Goal: Task Accomplishment & Management: Use online tool/utility

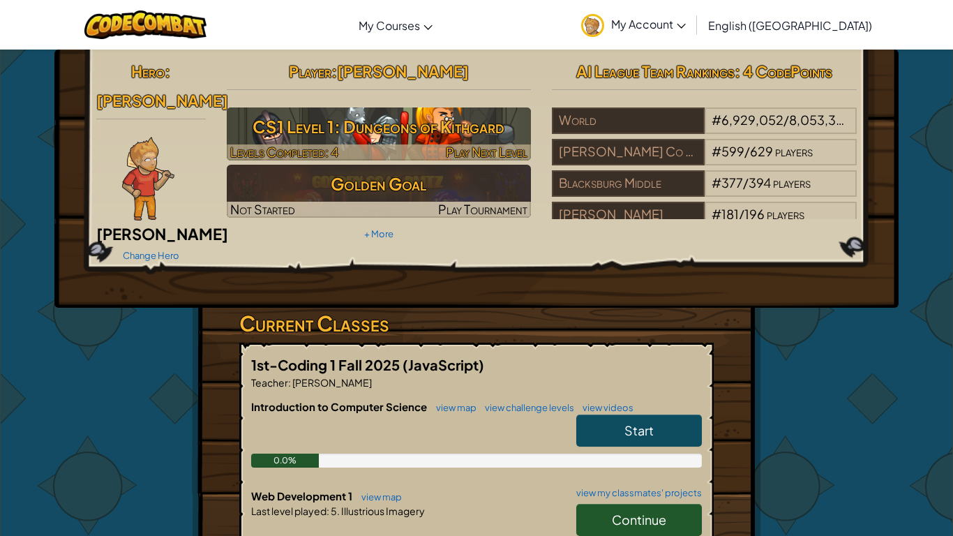
click at [336, 121] on h3 "CS1 Level 1: Dungeons of Kithgard" at bounding box center [379, 126] width 305 height 31
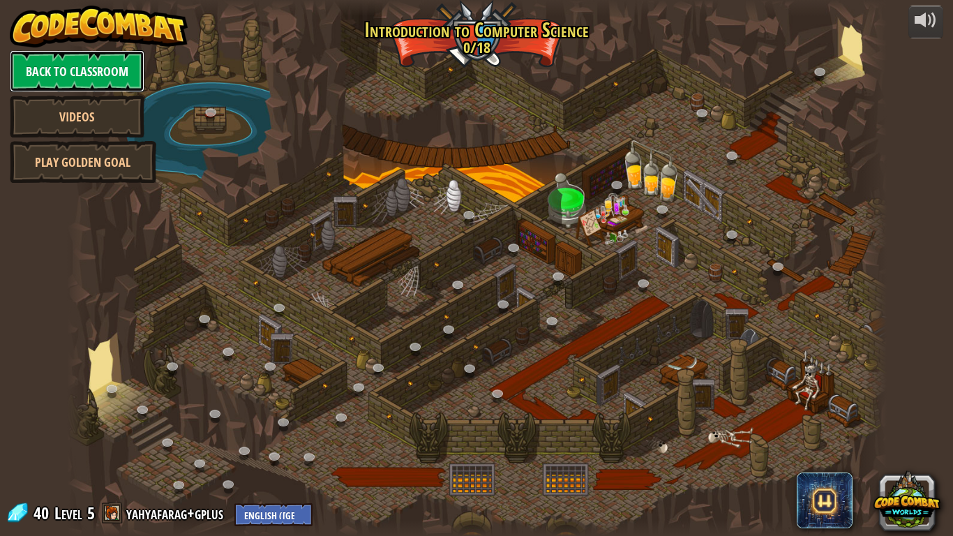
click at [89, 66] on link "Back to Classroom" at bounding box center [77, 71] width 135 height 42
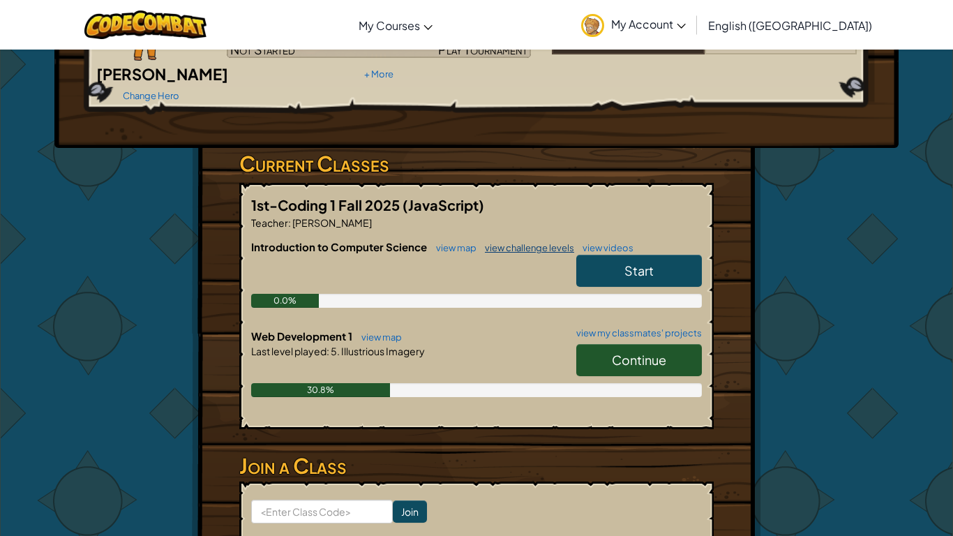
scroll to position [192, 0]
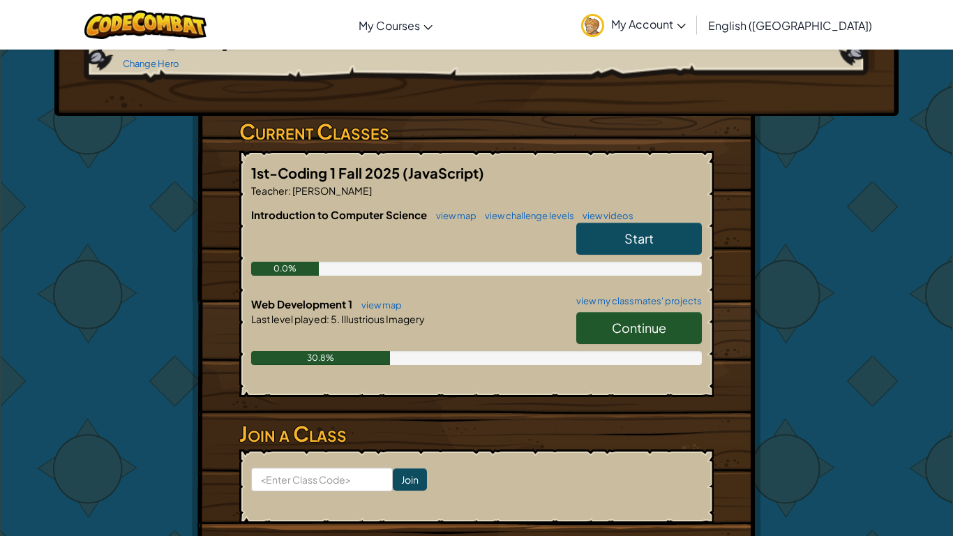
click at [642, 320] on span "Continue" at bounding box center [639, 328] width 54 height 16
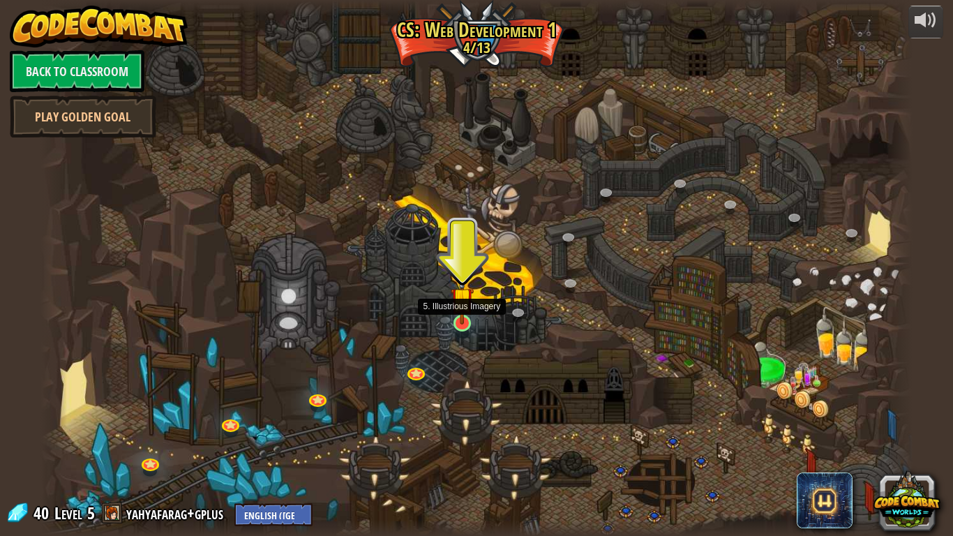
click at [465, 322] on img at bounding box center [462, 299] width 22 height 52
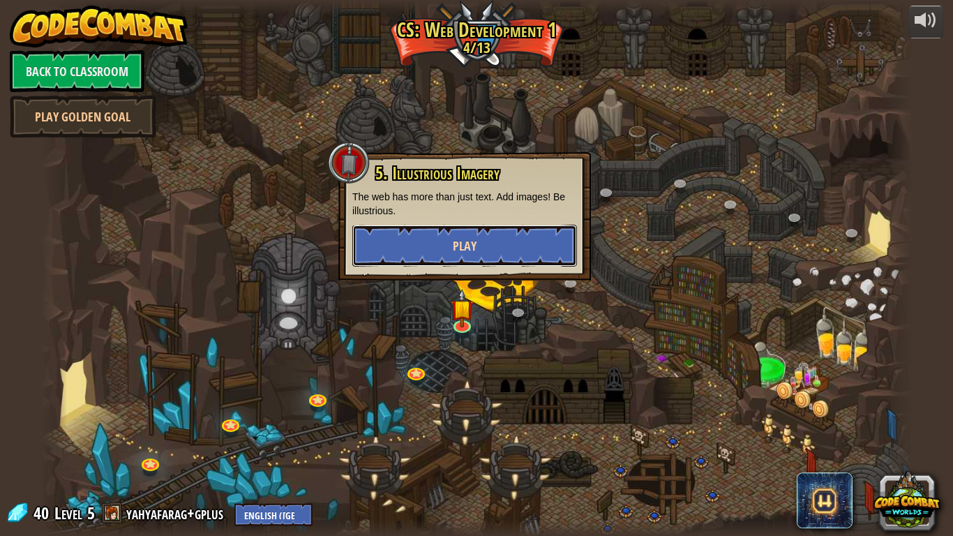
click at [462, 245] on span "Play" at bounding box center [465, 245] width 24 height 17
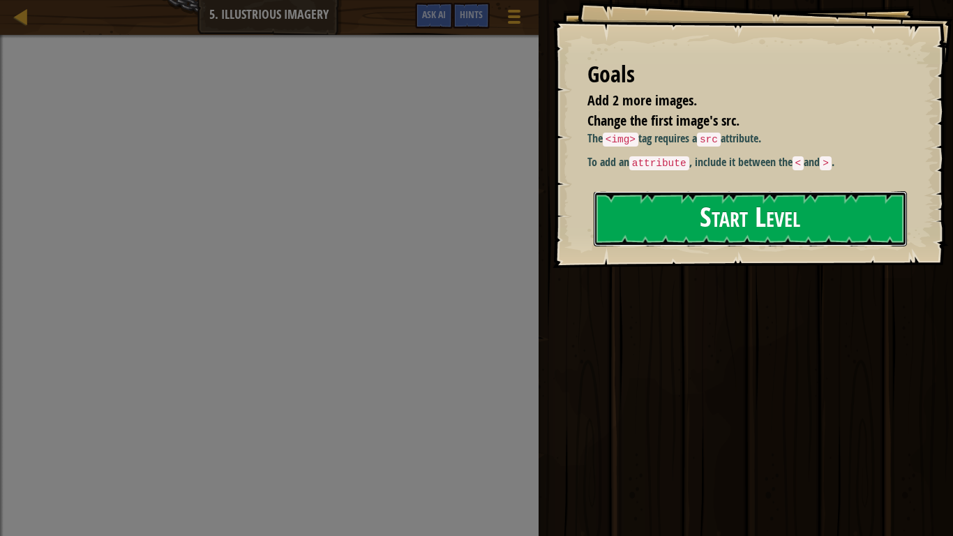
click at [672, 235] on button "Start Level" at bounding box center [750, 218] width 313 height 55
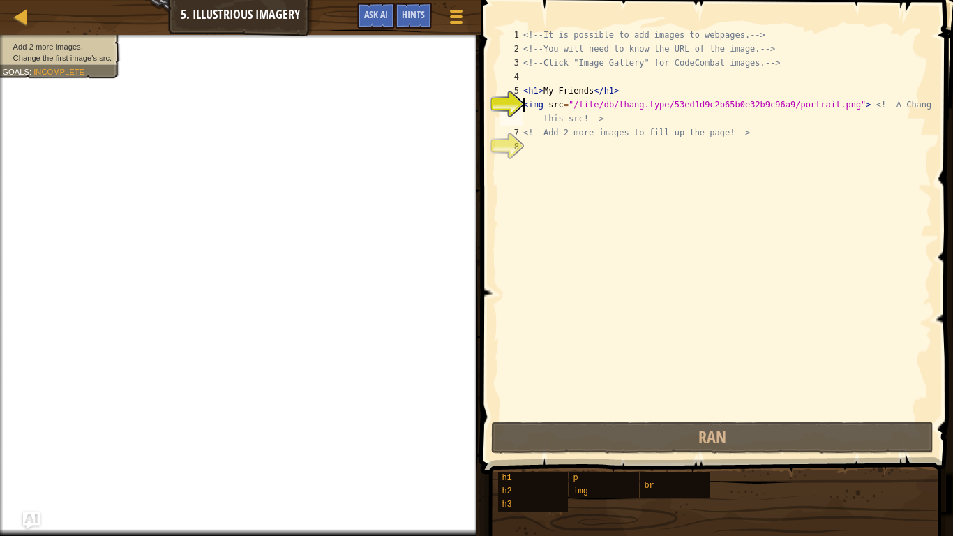
click at [555, 156] on div "<!-- It is possible to add images to webpages. --> <!-- You will need to know t…" at bounding box center [727, 237] width 412 height 419
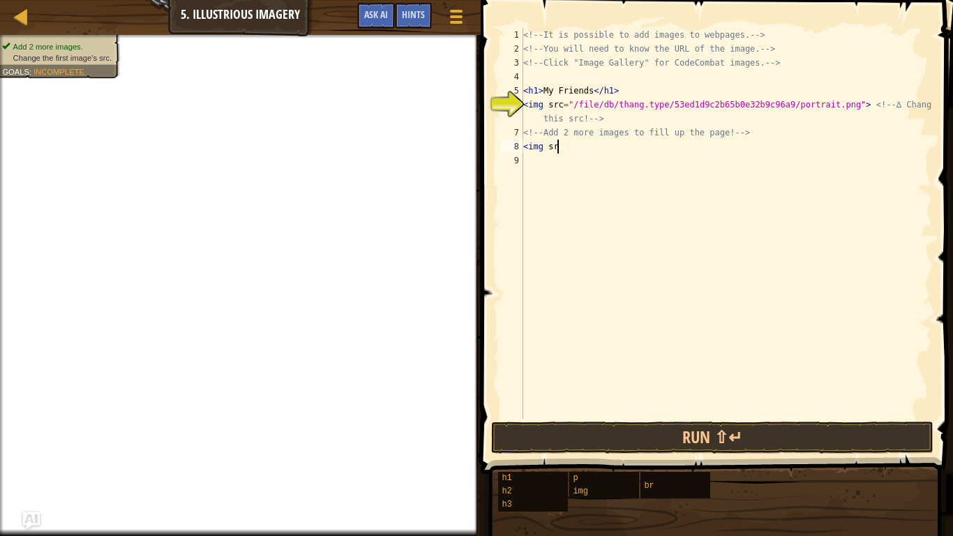
scroll to position [6, 5]
click at [464, 18] on div at bounding box center [456, 16] width 19 height 20
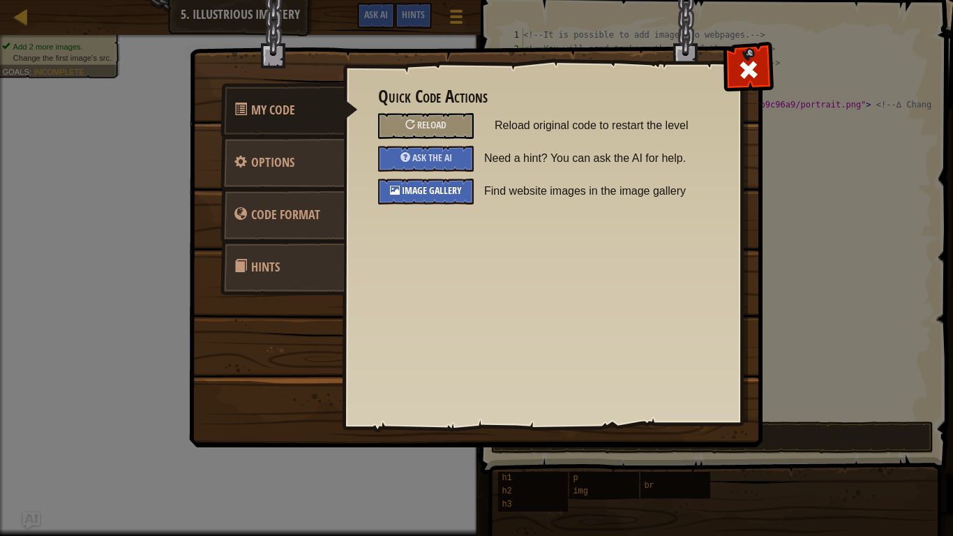
click at [409, 192] on span "Image Gallery" at bounding box center [432, 190] width 60 height 13
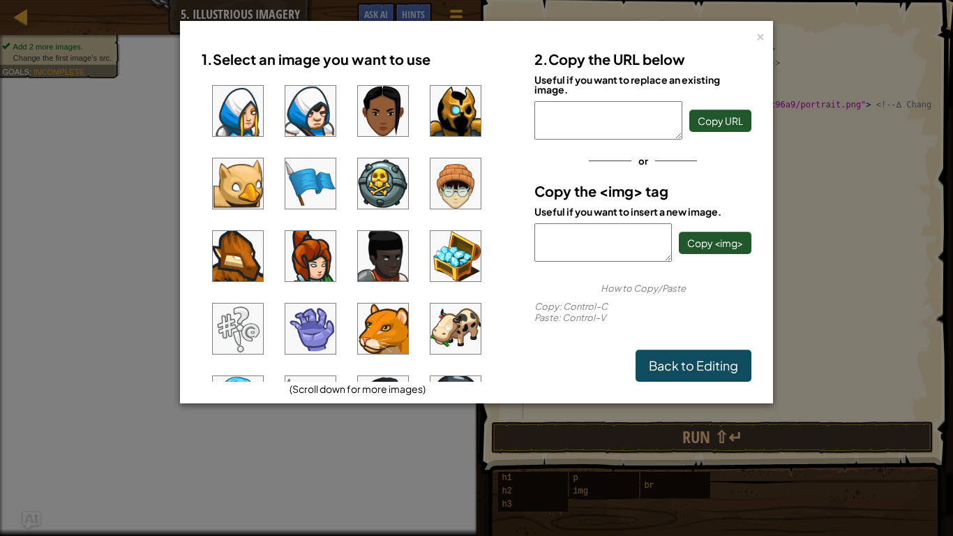
click at [229, 122] on img at bounding box center [238, 111] width 50 height 50
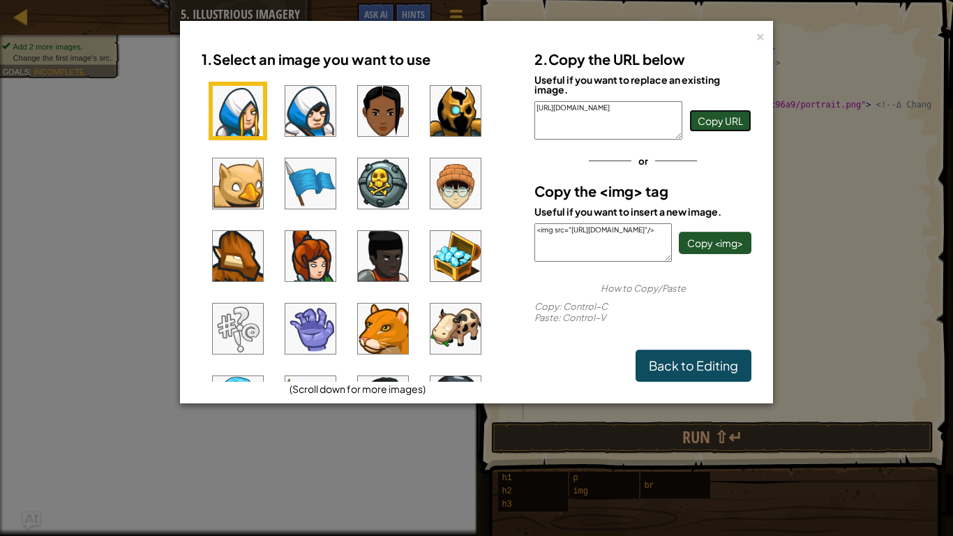
click at [722, 123] on span "Copy URL" at bounding box center [720, 120] width 45 height 13
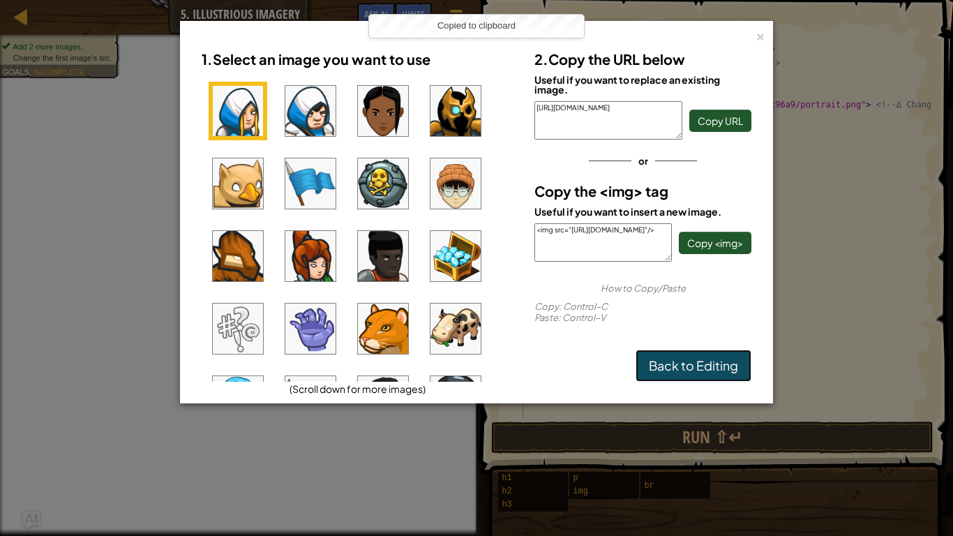
click at [707, 374] on link "Back to Editing" at bounding box center [694, 366] width 116 height 32
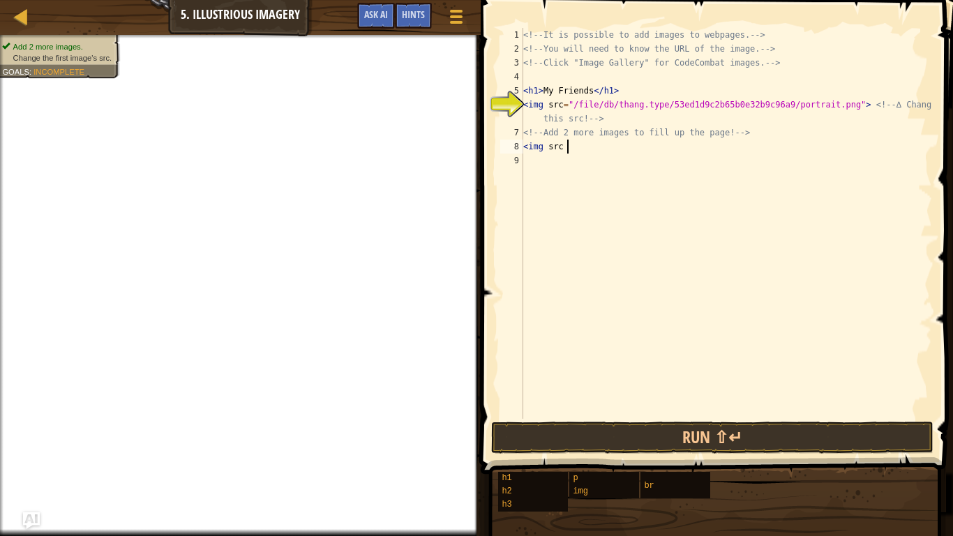
paste textarea "[URL][DOMAIN_NAME]"
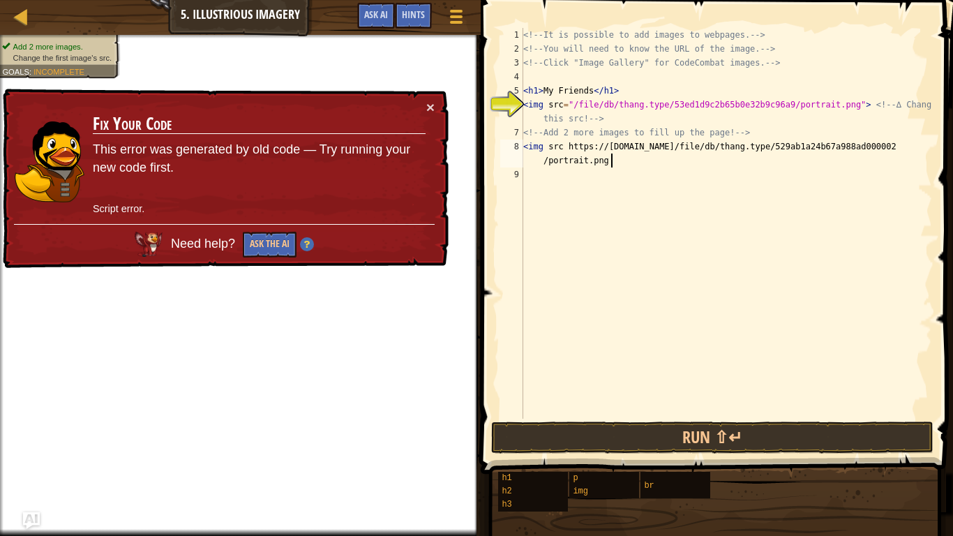
scroll to position [6, 62]
click at [569, 147] on div "<!-- It is possible to add images to webpages. --> <!-- You will need to know t…" at bounding box center [727, 237] width 412 height 419
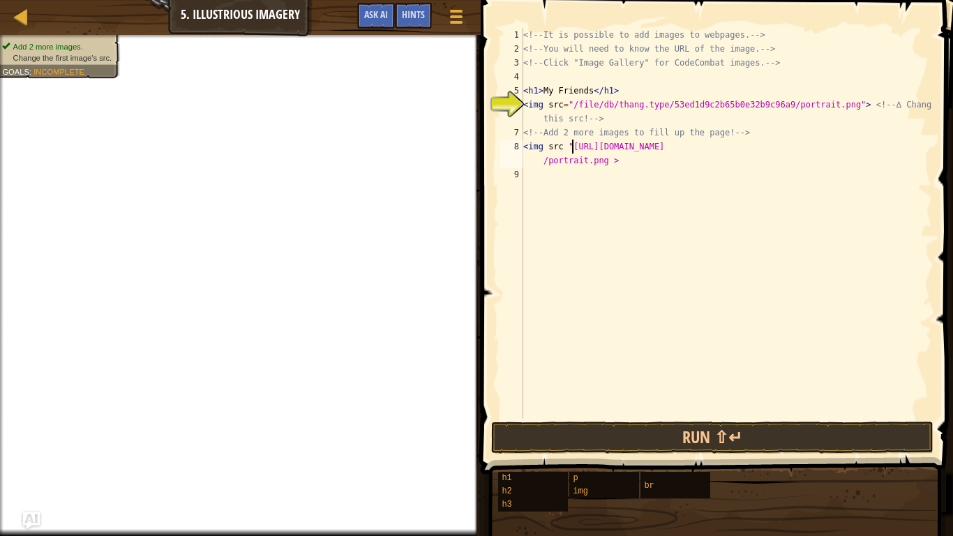
scroll to position [6, 7]
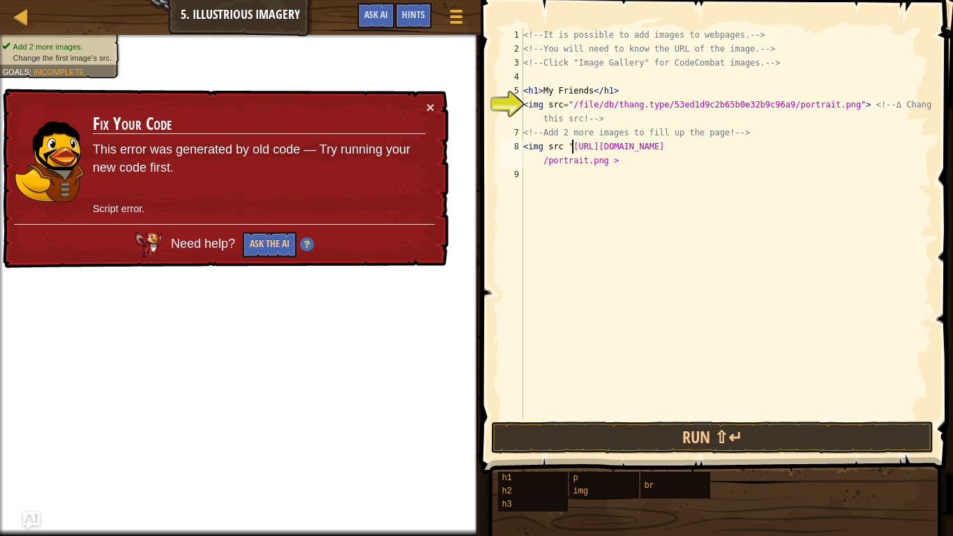
click at [588, 159] on div "<!-- It is possible to add images to webpages. --> <!-- You will need to know t…" at bounding box center [727, 237] width 412 height 419
click at [589, 164] on div "<!-- It is possible to add images to webpages. --> <!-- You will need to know t…" at bounding box center [727, 237] width 412 height 419
click at [608, 165] on div "<!-- It is possible to add images to webpages. --> <!-- You will need to know t…" at bounding box center [727, 237] width 412 height 419
click at [274, 239] on button "Ask the AI" at bounding box center [270, 245] width 54 height 26
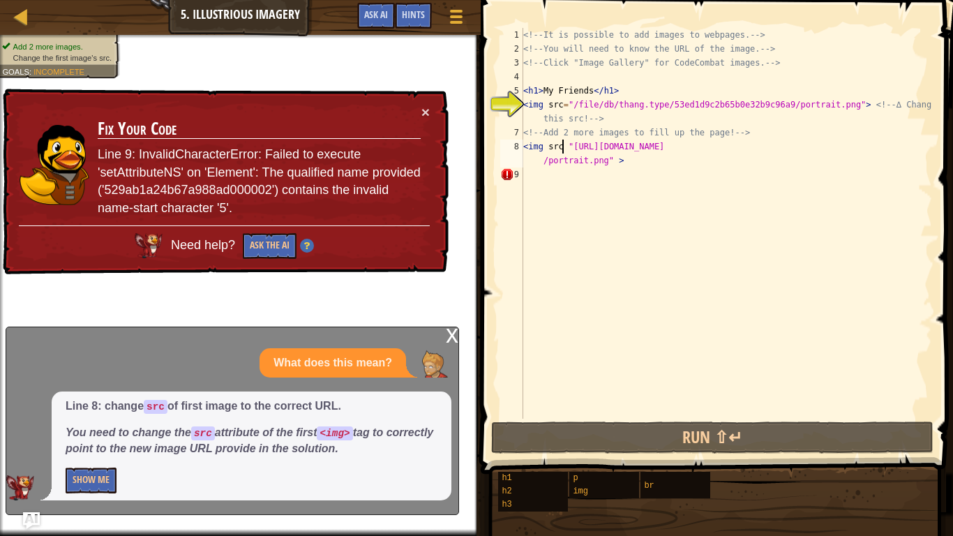
click at [564, 149] on div "<!-- It is possible to add images to webpages. --> <!-- You will need to know t…" at bounding box center [727, 237] width 412 height 419
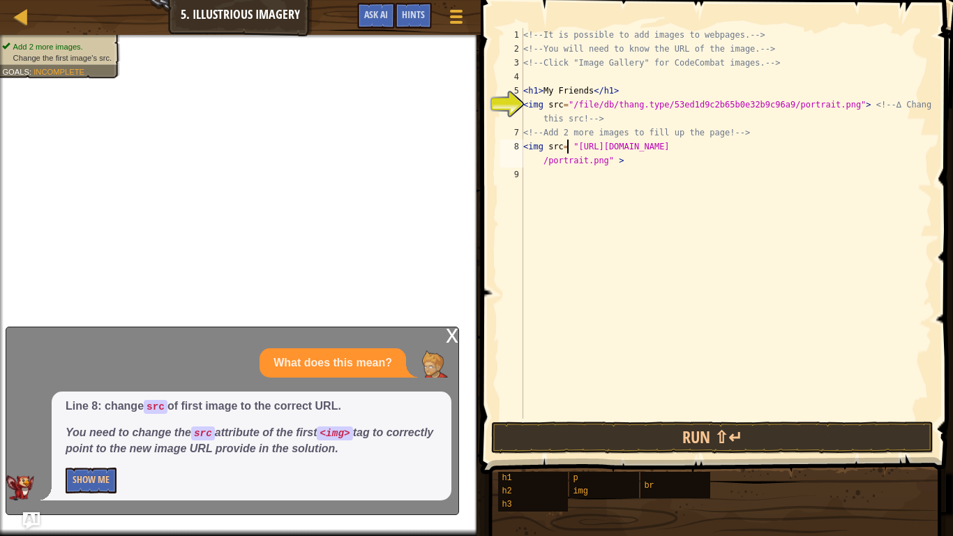
type textarea "<img src= "[URL][DOMAIN_NAME]" >"
click at [449, 334] on div "x" at bounding box center [452, 334] width 13 height 14
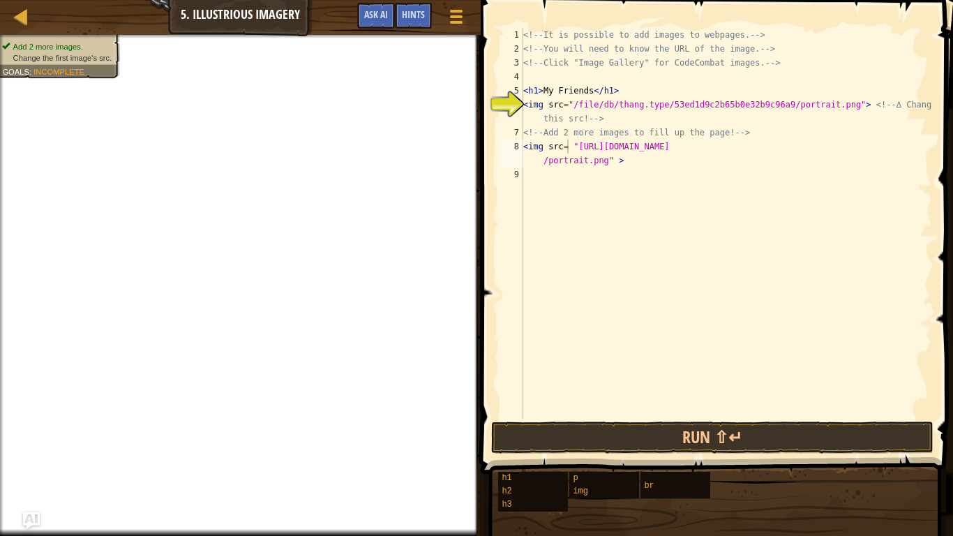
click at [543, 207] on div "<!-- It is possible to add images to webpages. --> <!-- You will need to know t…" at bounding box center [727, 237] width 412 height 419
click at [379, 17] on span "Ask AI" at bounding box center [376, 14] width 24 height 13
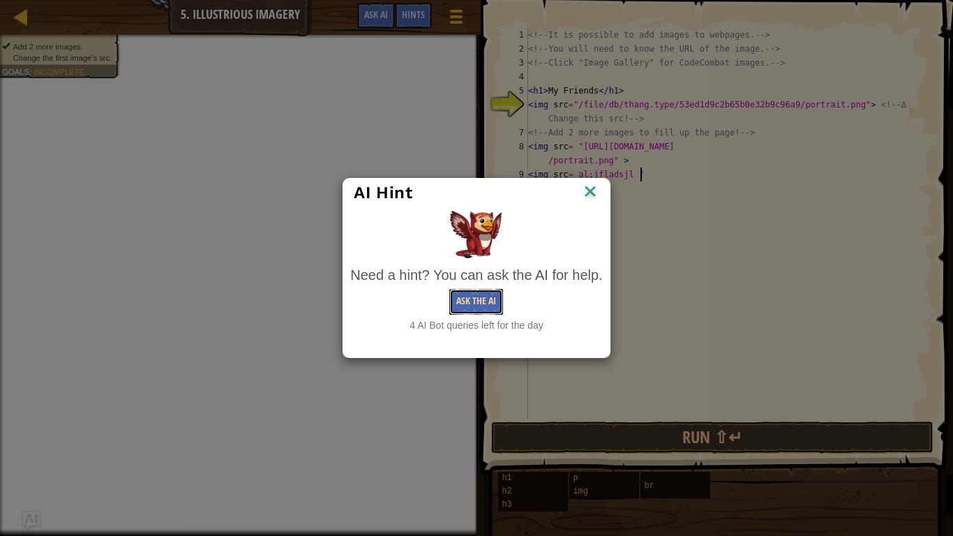
click at [479, 301] on button "Ask the AI" at bounding box center [476, 302] width 54 height 26
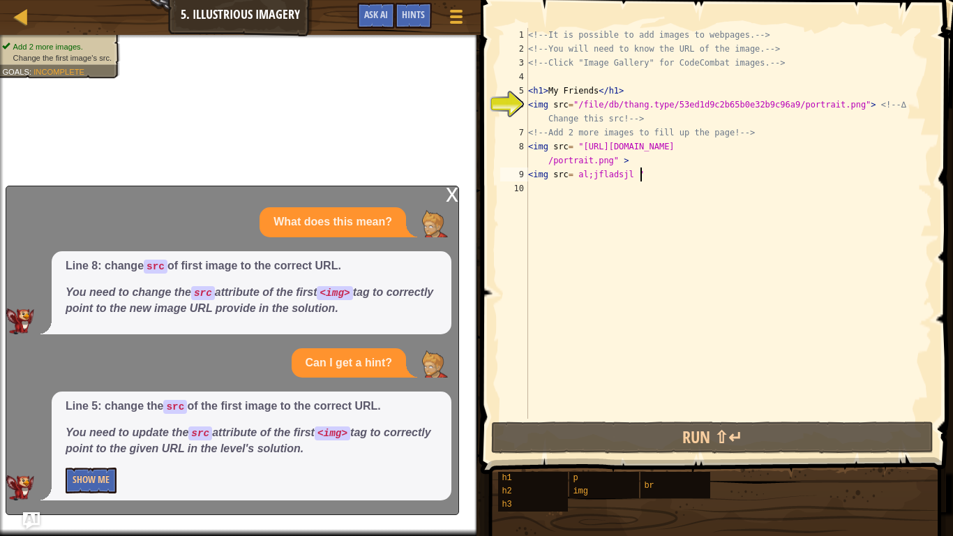
click at [454, 193] on div "x" at bounding box center [452, 193] width 13 height 14
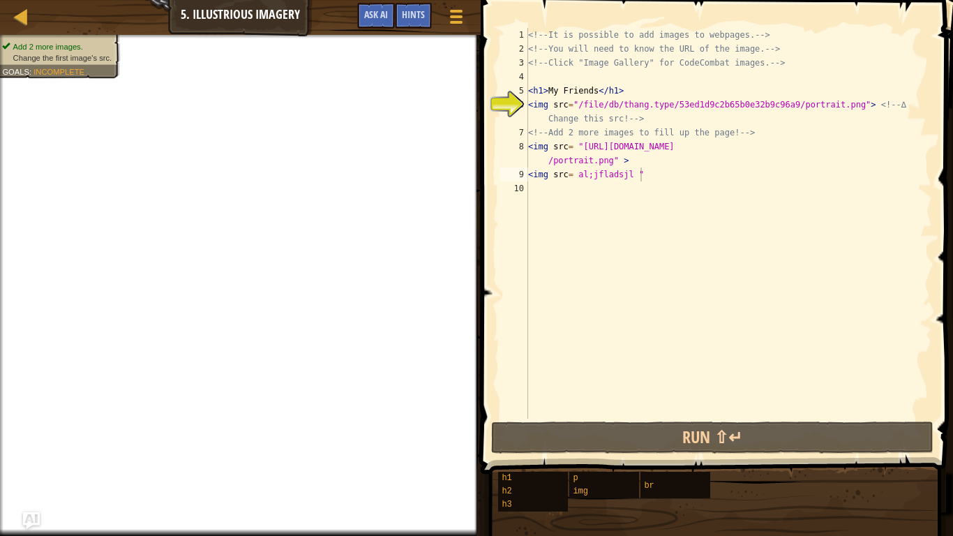
click at [650, 179] on div "<!-- It is possible to add images to webpages. --> <!-- You will need to know t…" at bounding box center [728, 237] width 407 height 419
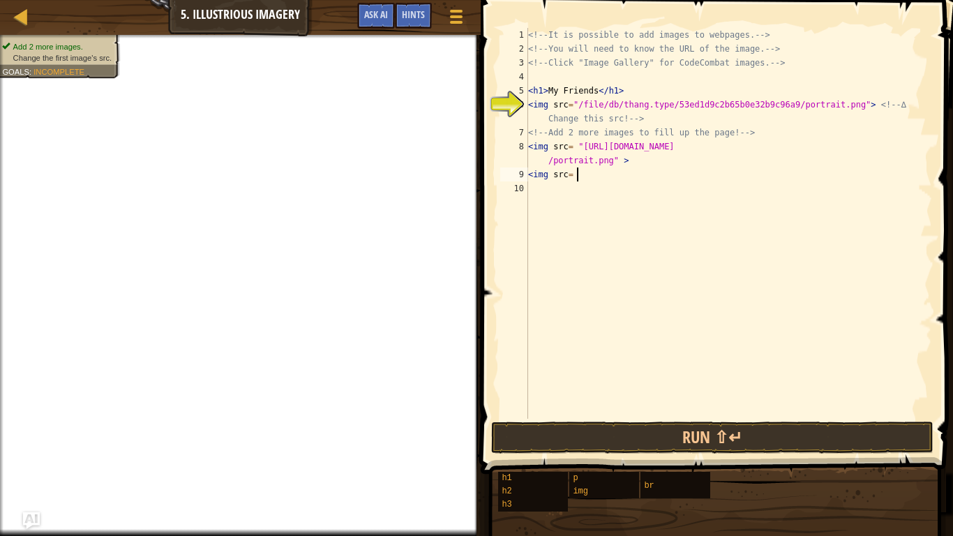
scroll to position [6, 6]
click at [458, 12] on span at bounding box center [455, 10] width 13 height 3
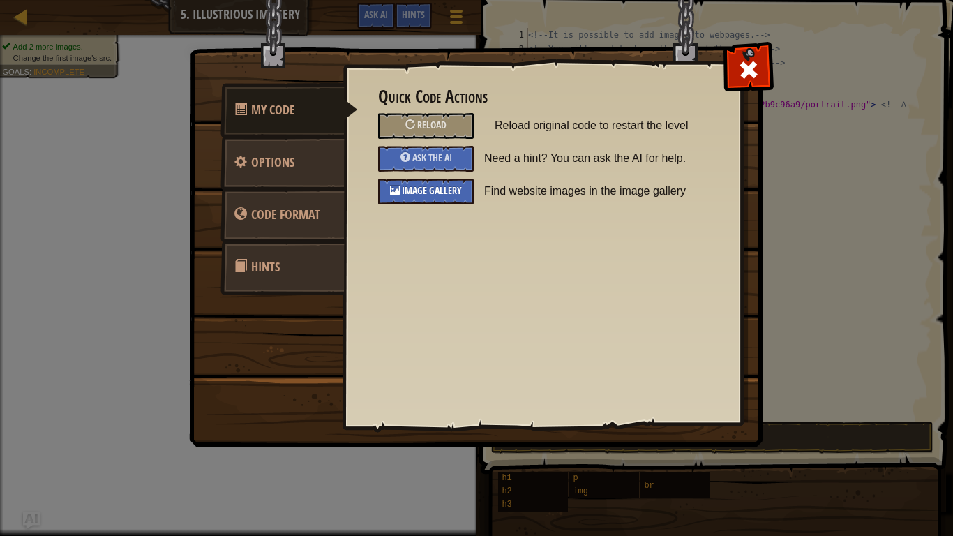
click at [431, 196] on span "Image Gallery" at bounding box center [432, 190] width 60 height 13
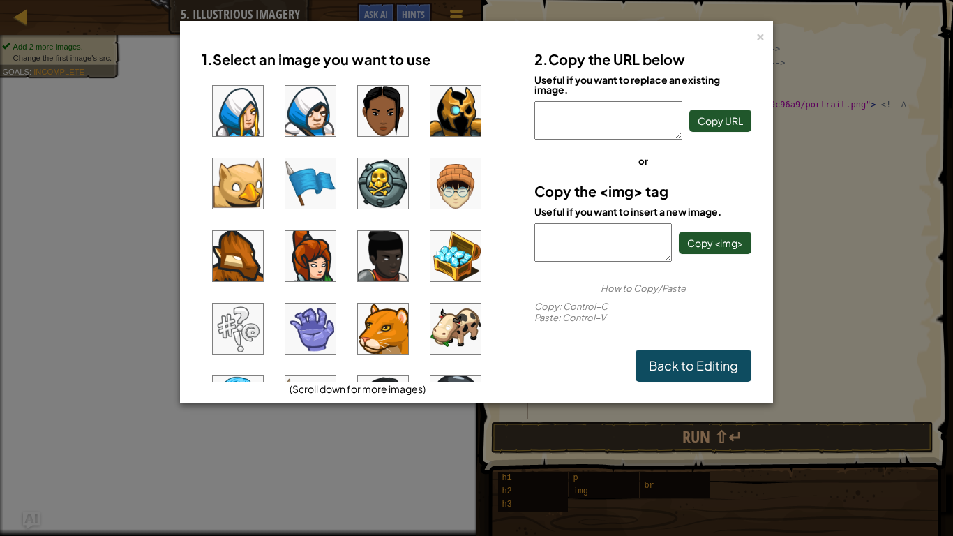
scroll to position [1072, 0]
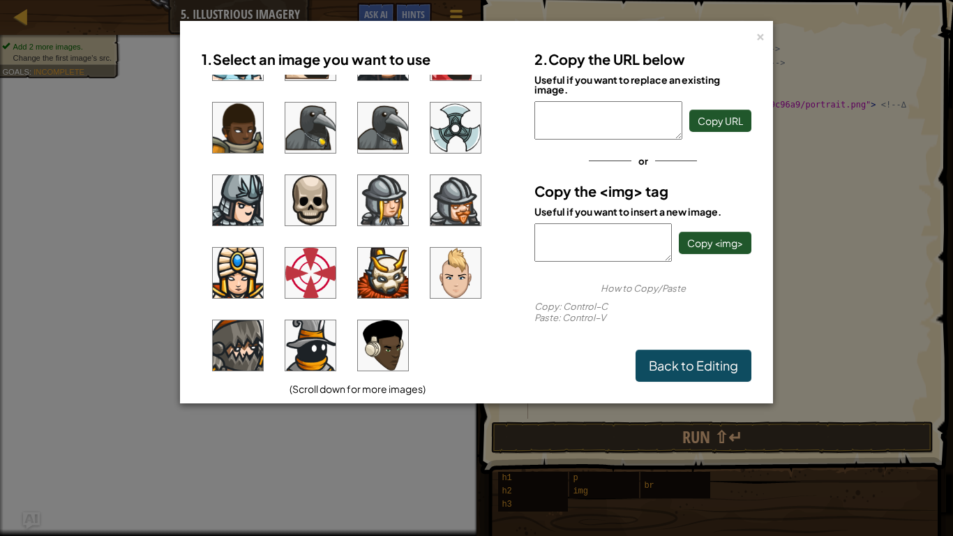
click at [370, 329] on img at bounding box center [383, 345] width 50 height 50
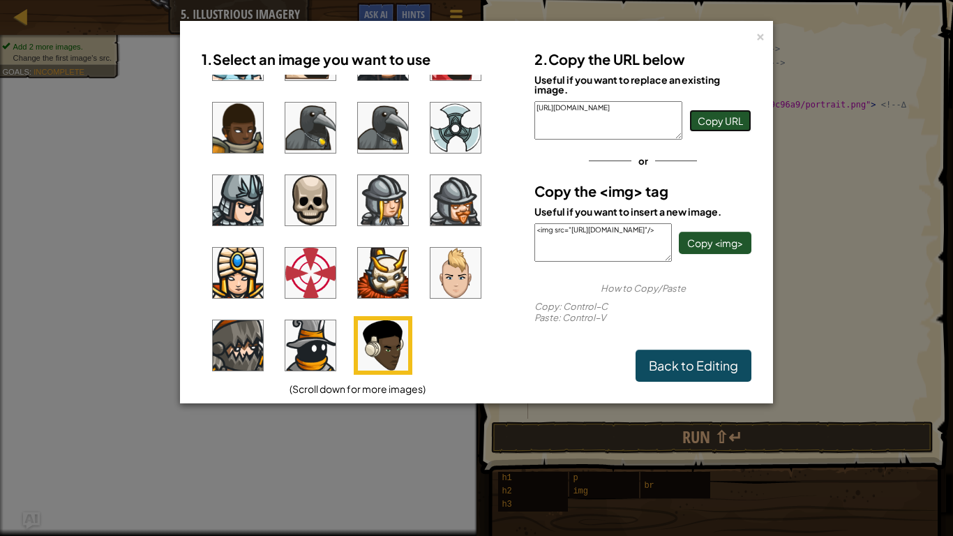
click at [716, 129] on button "Copy URL" at bounding box center [720, 121] width 62 height 22
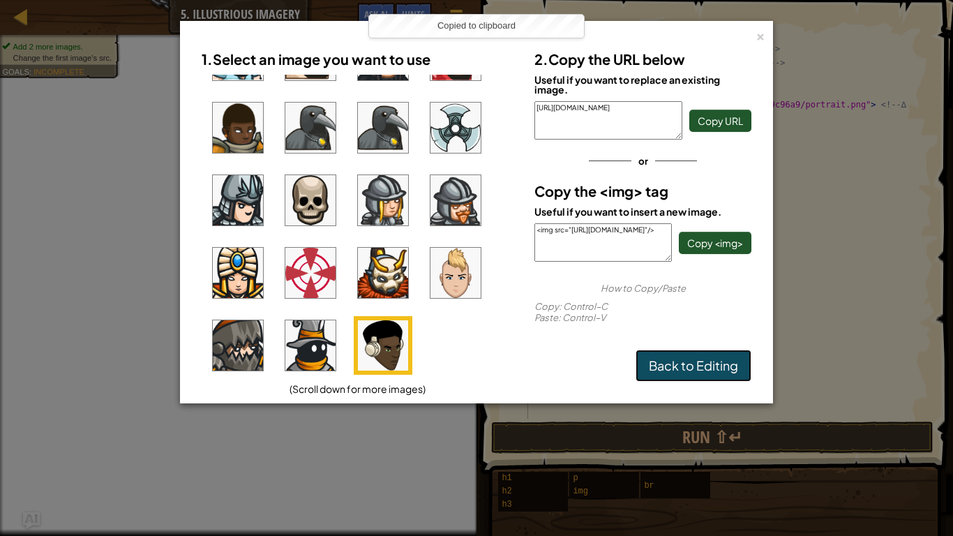
click at [702, 378] on link "Back to Editing" at bounding box center [694, 366] width 116 height 32
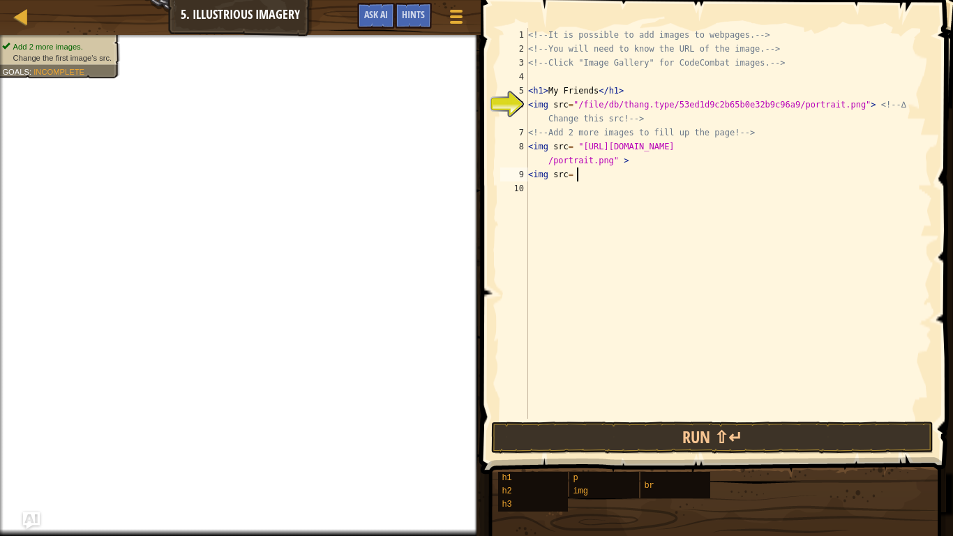
paste textarea "[URL][DOMAIN_NAME]"
click at [578, 177] on div "<!-- It is possible to add images to webpages. --> <!-- You will need to know t…" at bounding box center [728, 237] width 407 height 419
click at [648, 195] on div "<!-- It is possible to add images to webpages. --> <!-- You will need to know t…" at bounding box center [728, 237] width 407 height 419
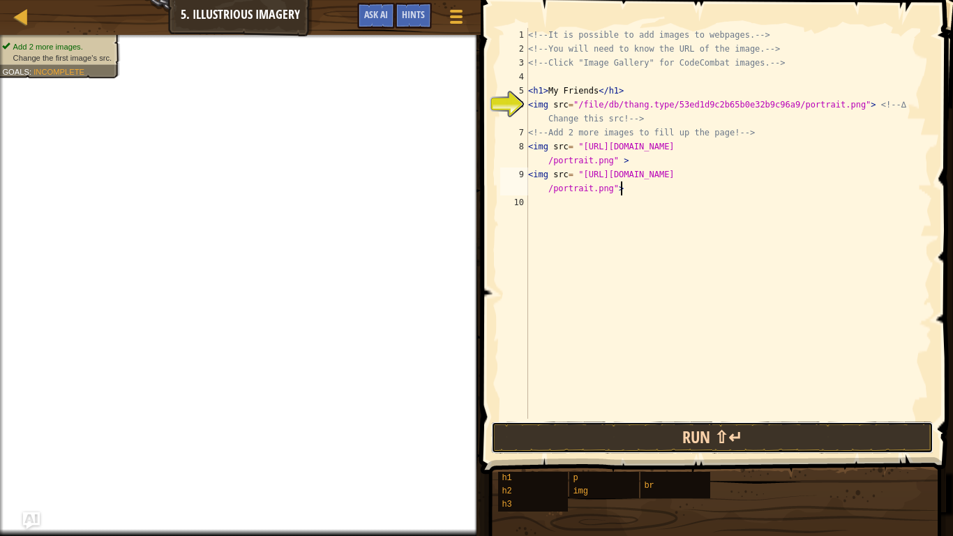
click at [671, 430] on button "Run ⇧↵" at bounding box center [712, 437] width 442 height 32
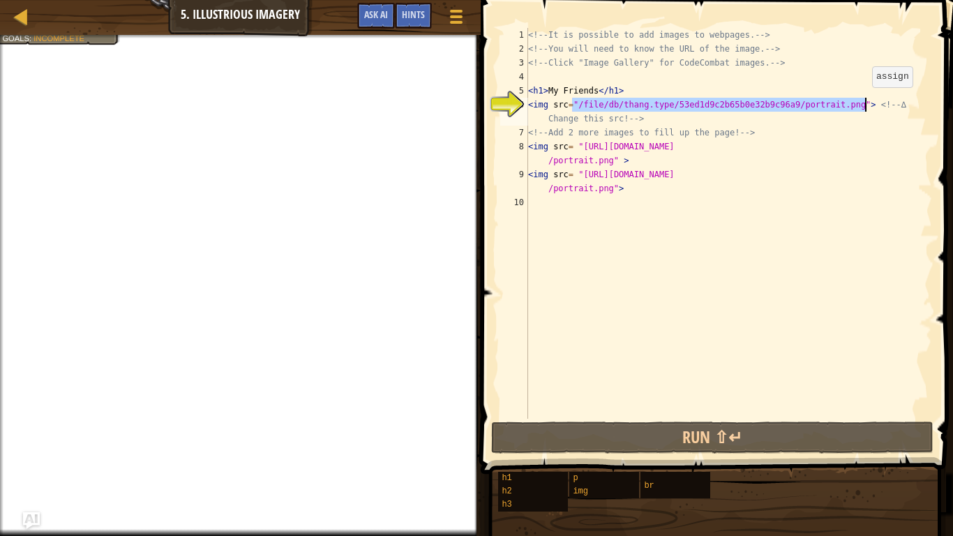
drag, startPoint x: 574, startPoint y: 100, endPoint x: 864, endPoint y: 99, distance: 290.3
click at [864, 99] on div "<!-- It is possible to add images to webpages. --> <!-- You will need to know t…" at bounding box center [728, 237] width 407 height 419
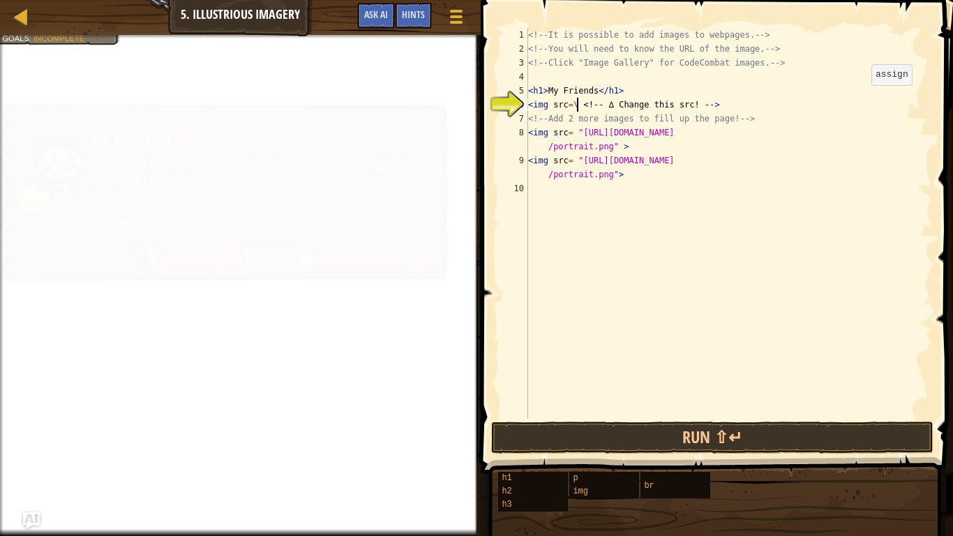
scroll to position [6, 7]
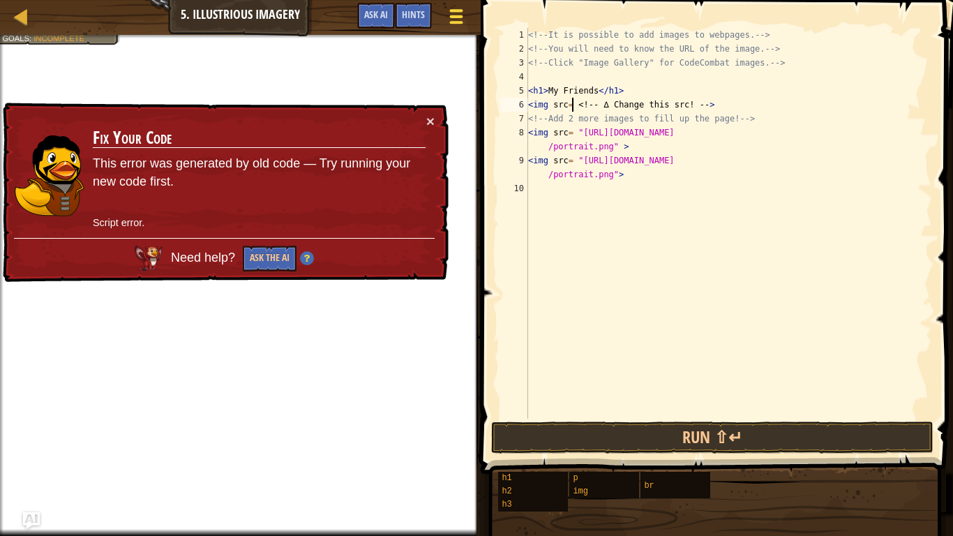
click at [447, 19] on div at bounding box center [456, 16] width 19 height 20
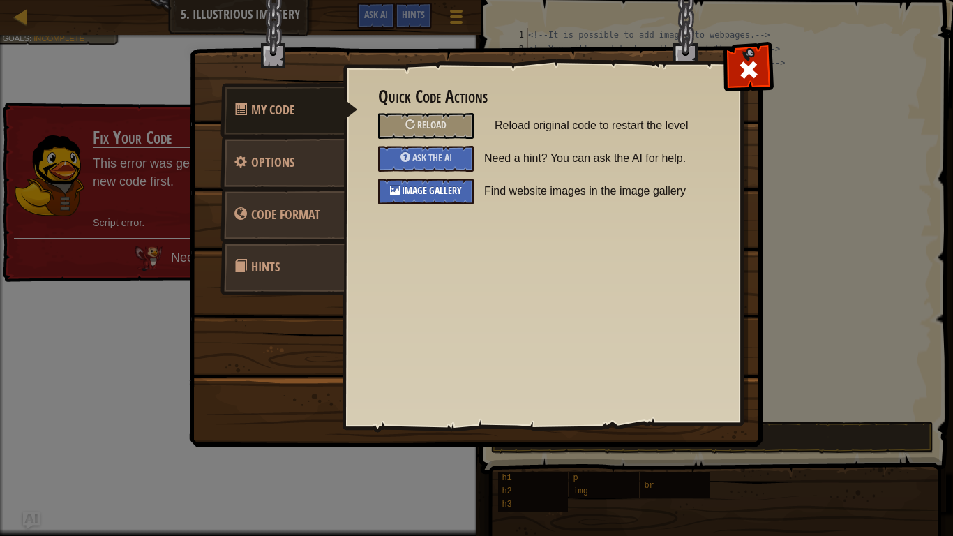
click at [445, 190] on span "Image Gallery" at bounding box center [432, 190] width 60 height 13
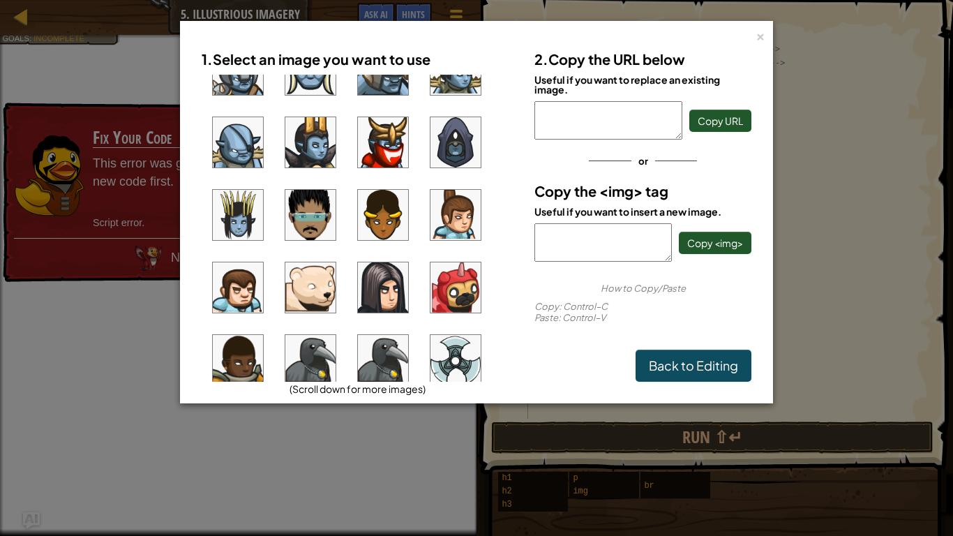
scroll to position [842, 0]
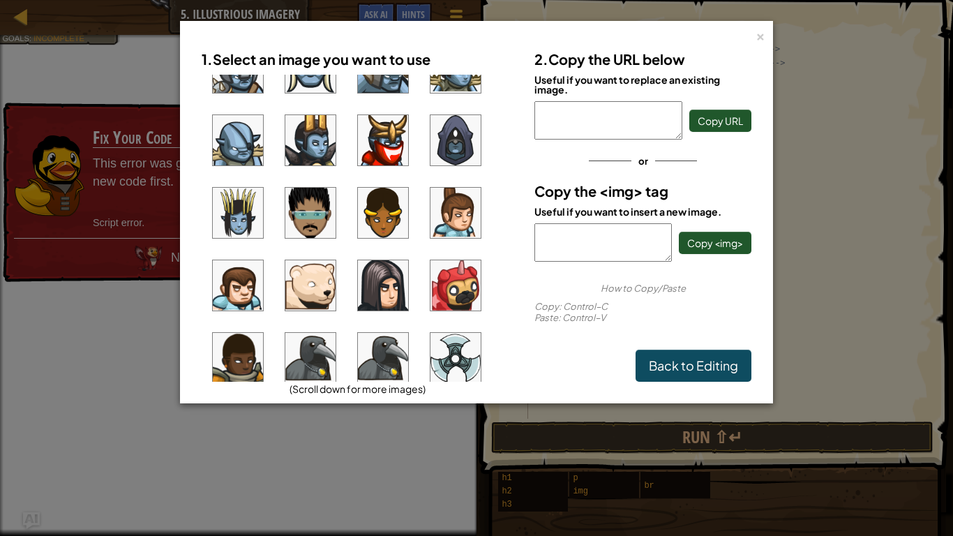
click at [407, 147] on img at bounding box center [383, 140] width 50 height 50
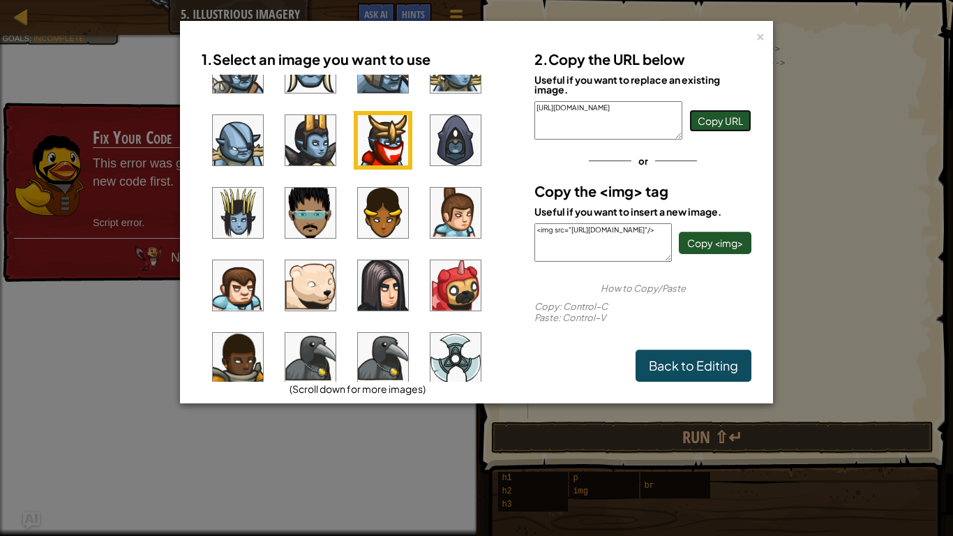
click at [690, 121] on button "Copy URL" at bounding box center [720, 121] width 62 height 22
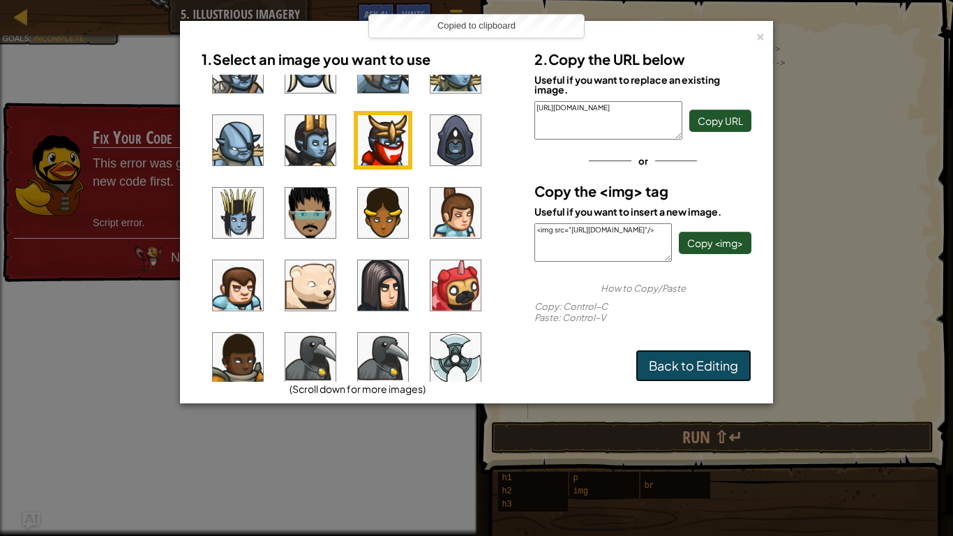
click at [701, 373] on link "Back to Editing" at bounding box center [694, 366] width 116 height 32
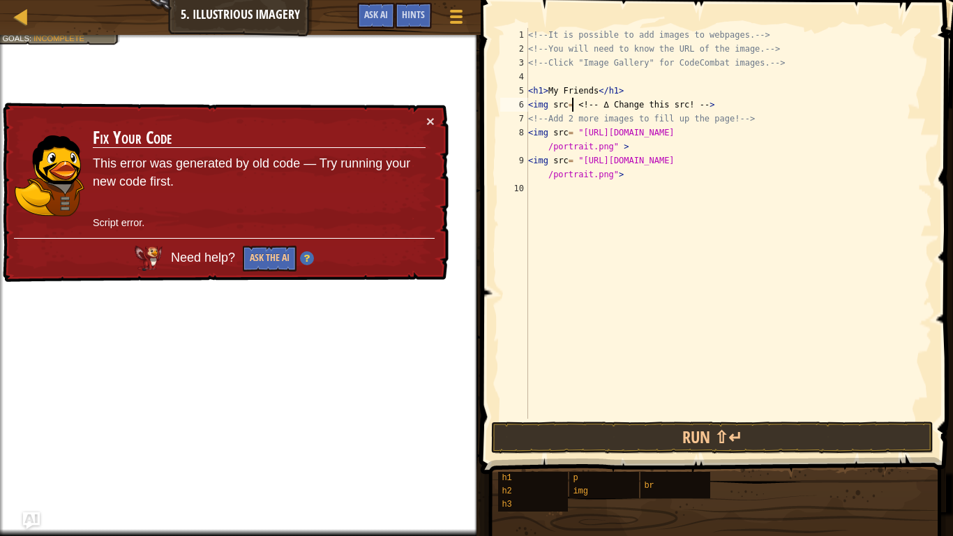
paste textarea "[URL][DOMAIN_NAME]"
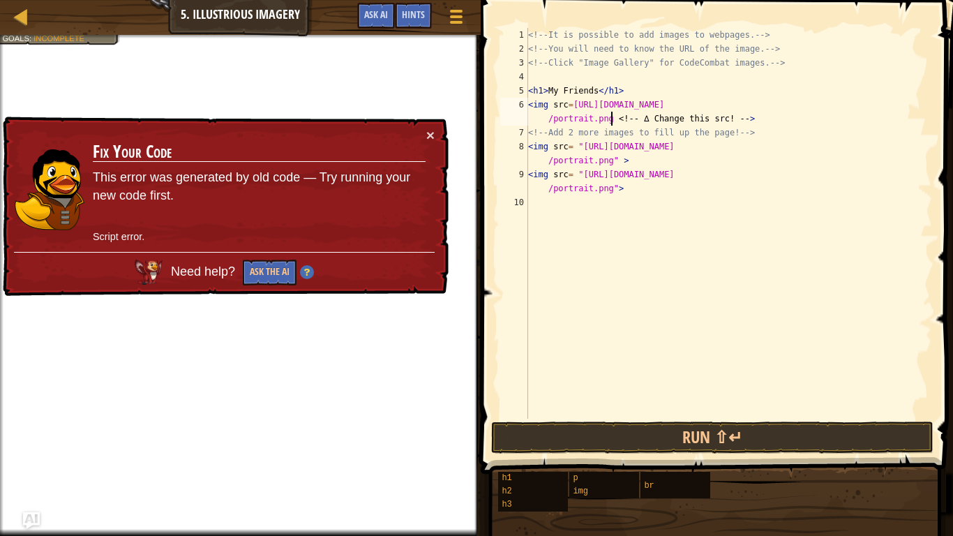
type textarea "<img src=[URL][DOMAIN_NAME]> <!-- ∆ Change this src! -->"
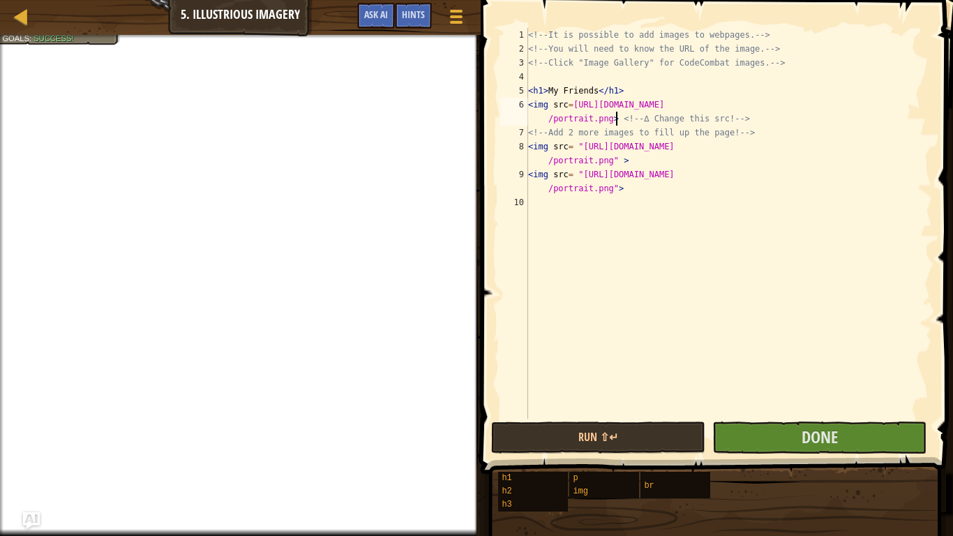
scroll to position [6, 62]
click at [744, 380] on div "<!-- It is possible to add images to webpages. --> <!-- You will need to know t…" at bounding box center [728, 237] width 407 height 419
click at [782, 436] on button "Done" at bounding box center [819, 437] width 214 height 32
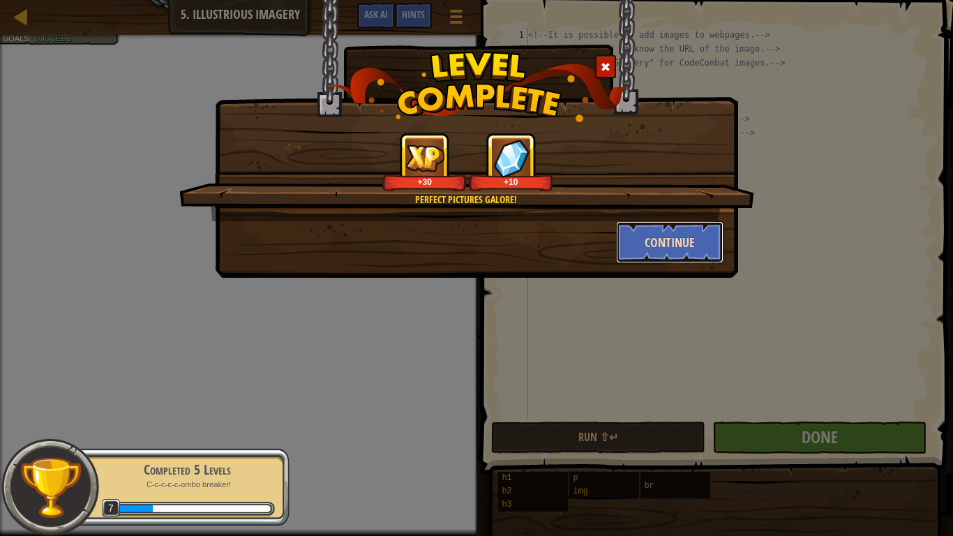
click at [659, 244] on button "Continue" at bounding box center [670, 242] width 108 height 42
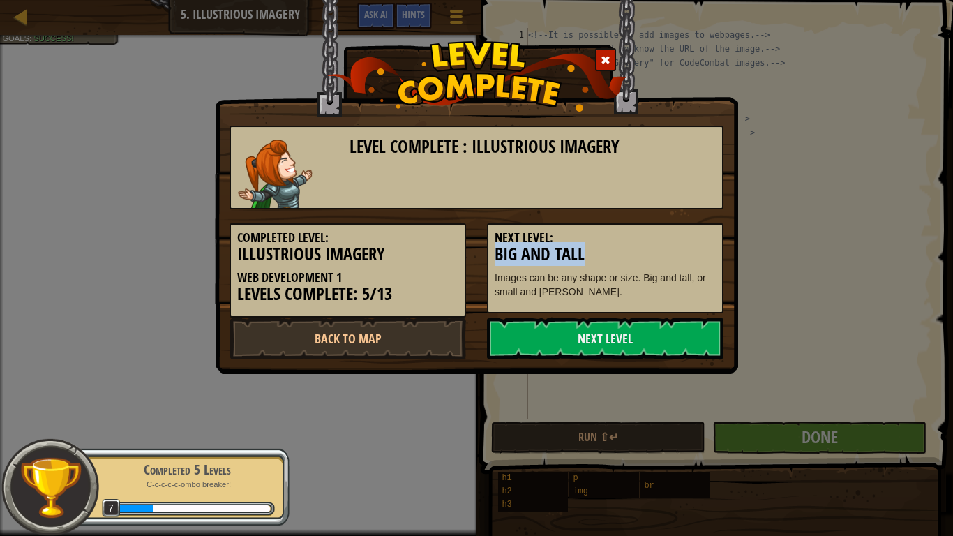
drag, startPoint x: 659, startPoint y: 244, endPoint x: 680, endPoint y: 252, distance: 22.5
click at [680, 252] on div "Next Level: Big and Tall Images can be any shape or size. Big and tall, or smal…" at bounding box center [605, 268] width 237 height 90
click at [678, 250] on h3 "Big and Tall" at bounding box center [605, 254] width 221 height 19
click at [608, 334] on link "Next Level" at bounding box center [605, 339] width 237 height 42
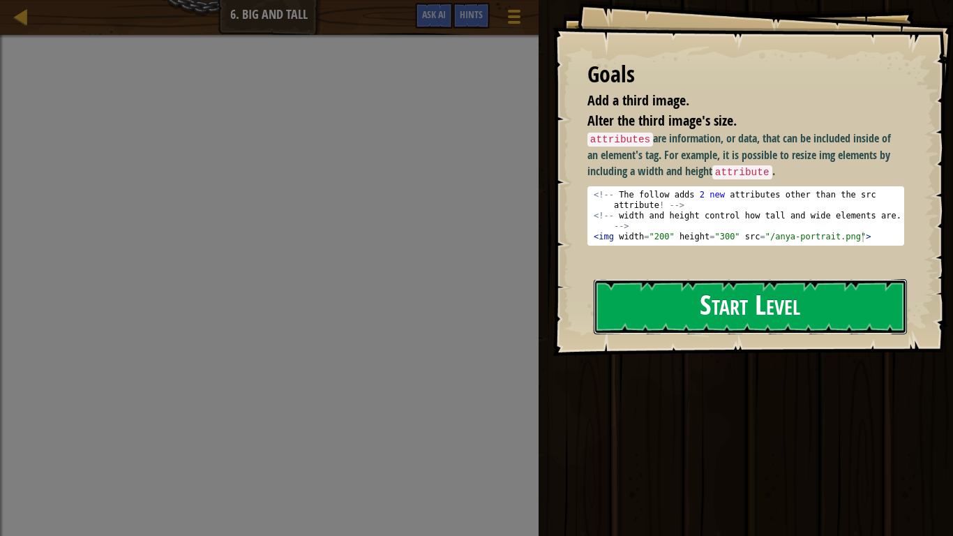
click at [703, 304] on button "Start Level" at bounding box center [750, 306] width 313 height 55
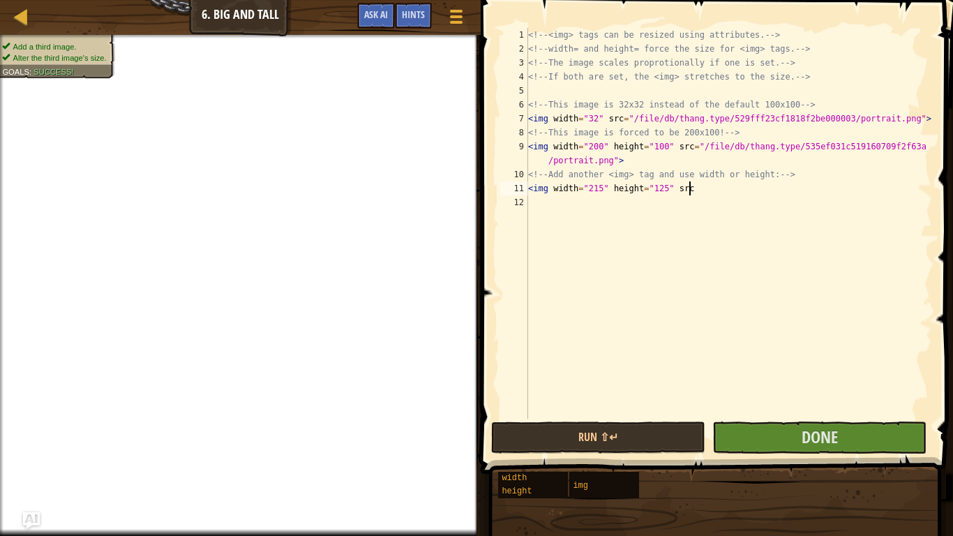
scroll to position [6, 22]
click at [452, 24] on span at bounding box center [455, 22] width 13 height 3
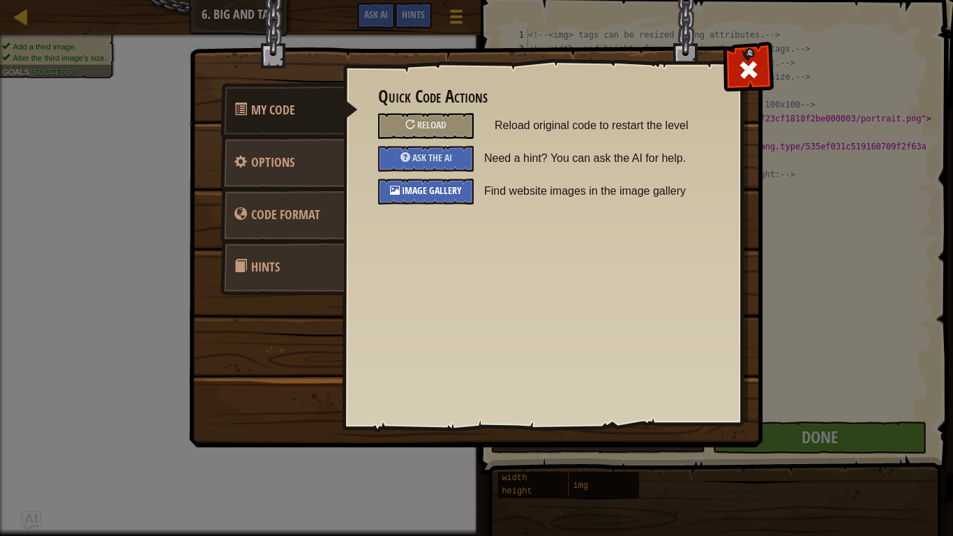
drag, startPoint x: 452, startPoint y: 24, endPoint x: 440, endPoint y: 191, distance: 167.3
click at [440, 191] on div "My Code Options Code Format Hints Quick Code Actions Reload Reload original cod…" at bounding box center [477, 248] width 572 height 398
click at [440, 191] on span "Image Gallery" at bounding box center [432, 190] width 60 height 13
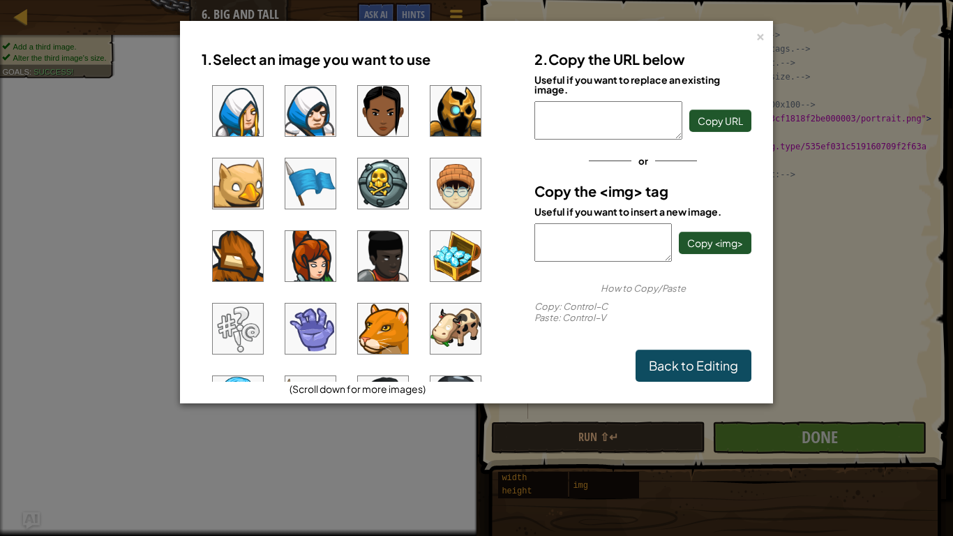
click at [454, 261] on img at bounding box center [456, 256] width 50 height 50
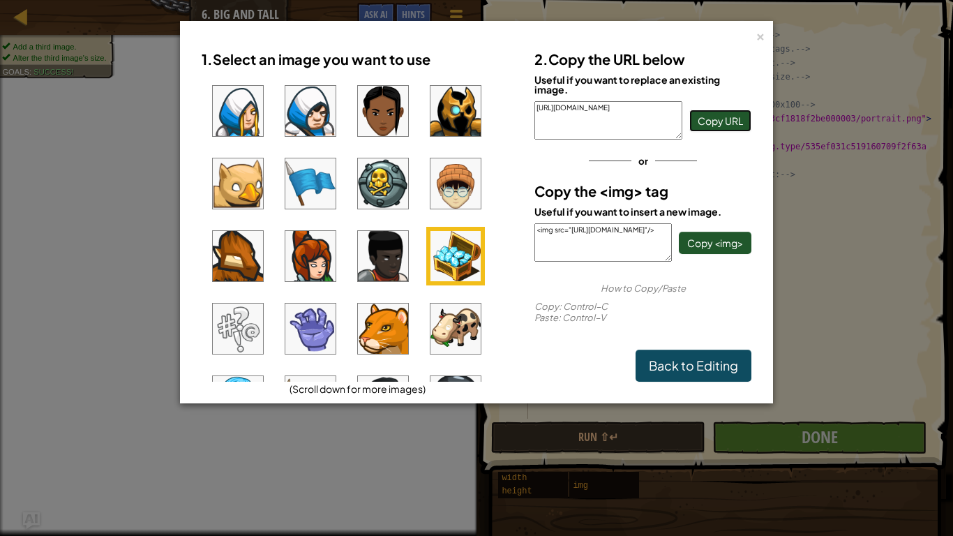
click at [708, 124] on span "Copy URL" at bounding box center [720, 120] width 45 height 13
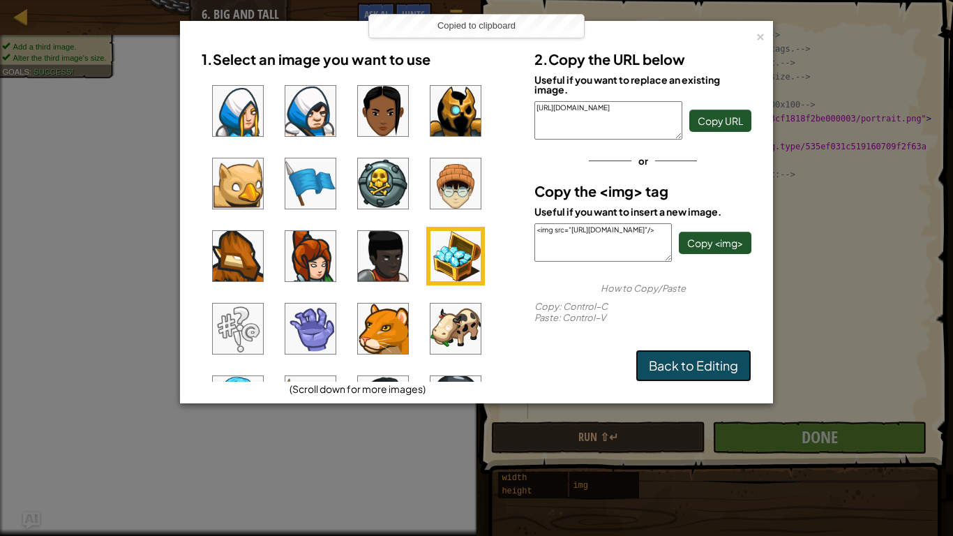
click at [680, 364] on link "Back to Editing" at bounding box center [694, 366] width 116 height 32
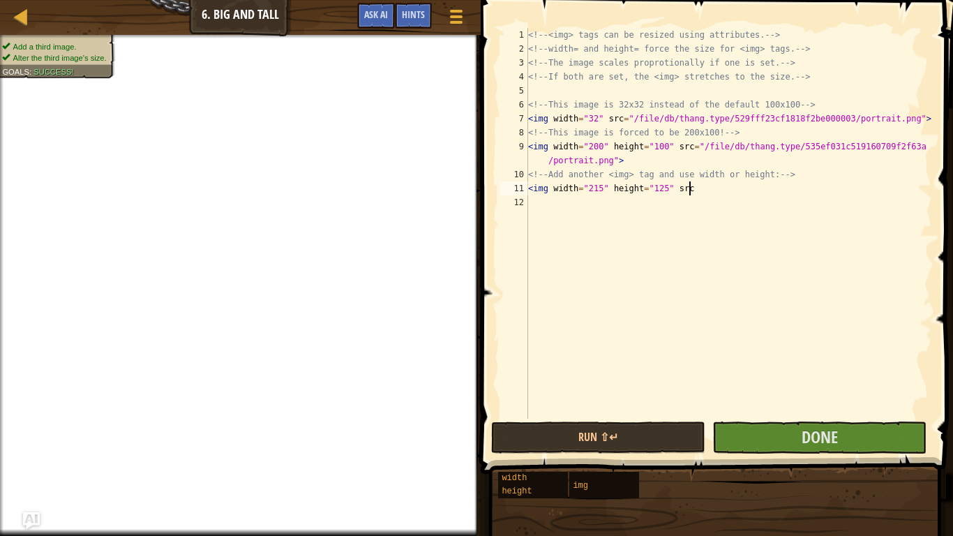
scroll to position [6, 23]
paste textarea "[URL][DOMAIN_NAME]"
type textarea "<img width="215" height="125" src="[URL][DOMAIN_NAME]">"
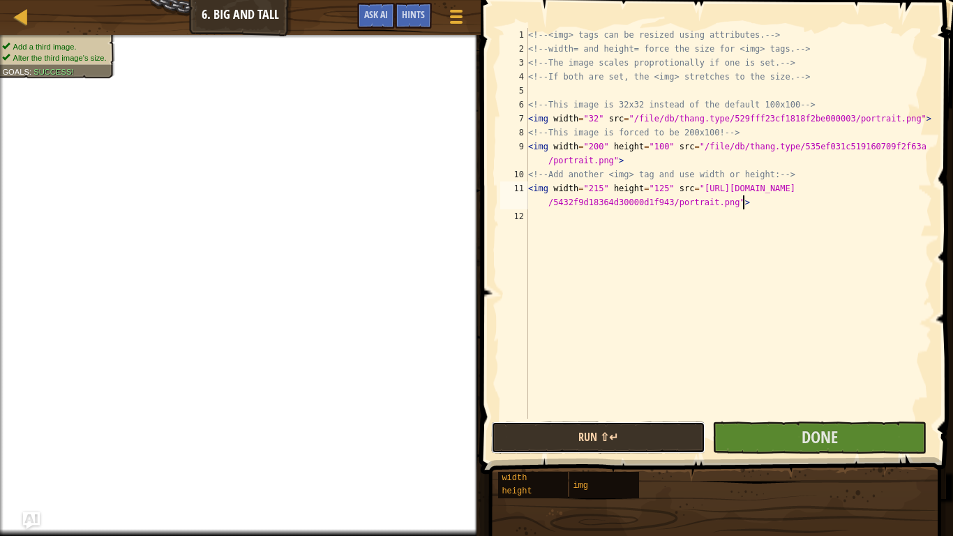
click at [641, 445] on button "Run ⇧↵" at bounding box center [598, 437] width 214 height 32
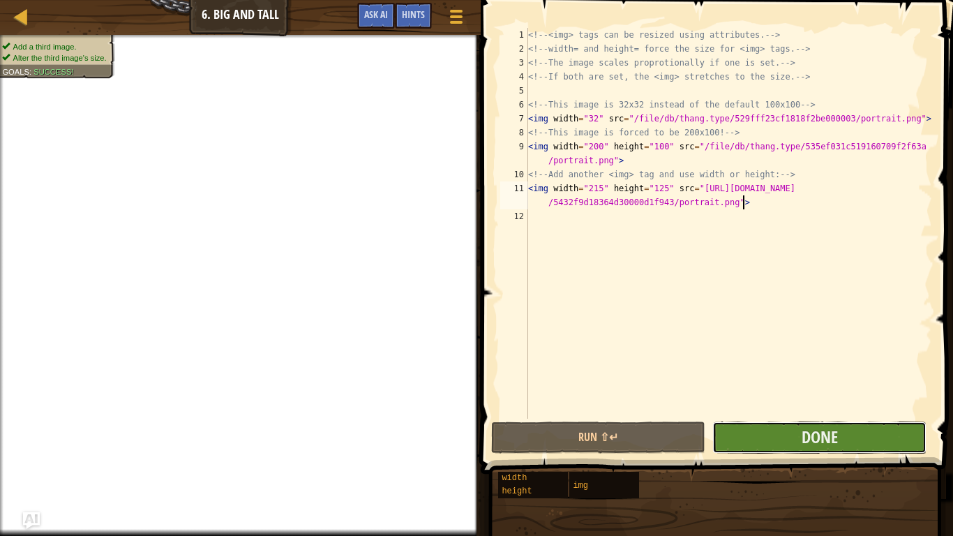
click at [750, 443] on button "Done" at bounding box center [819, 437] width 214 height 32
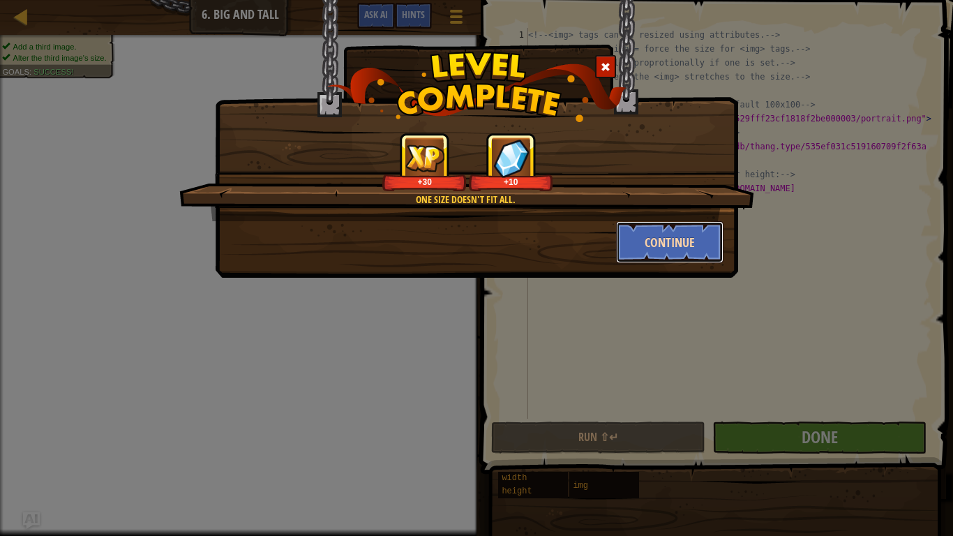
click at [672, 227] on button "Continue" at bounding box center [670, 242] width 108 height 42
